Goal: Task Accomplishment & Management: Manage account settings

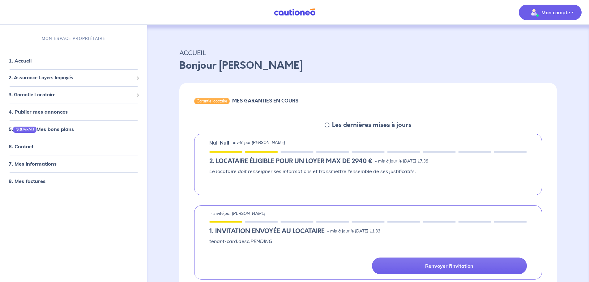
click at [550, 15] on p "Mon compte" at bounding box center [555, 12] width 29 height 7
click at [556, 37] on link "Mes informations" at bounding box center [544, 38] width 50 height 10
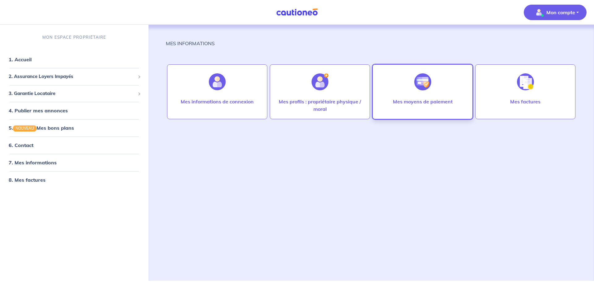
click at [445, 102] on p "Mes moyens de paiement" at bounding box center [423, 101] width 60 height 7
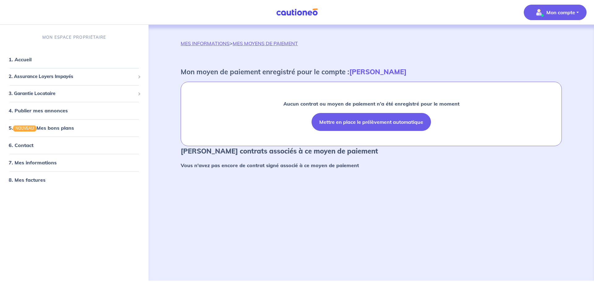
click at [362, 122] on button "Mettre en place le prélèvement automatique" at bounding box center [370, 122] width 119 height 18
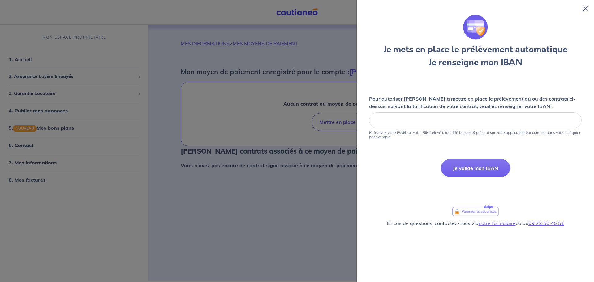
click at [588, 11] on div "Je mets en place le prélèvement automatique Je renseigne mon IBAN Pour autorise…" at bounding box center [475, 141] width 237 height 282
click at [584, 9] on icon at bounding box center [585, 8] width 5 height 5
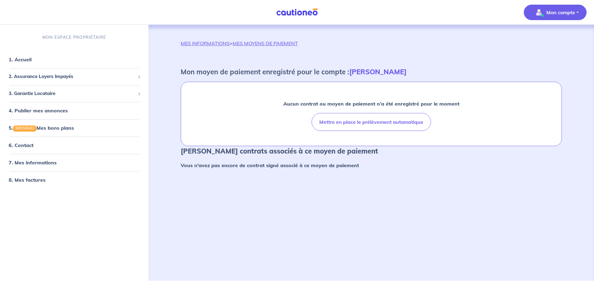
click at [309, 176] on div "MES INFORMATIONS > MES MOYENS DE PAIEMENT Mon moyen de paiement enregistré pour…" at bounding box center [371, 145] width 411 height 241
